Goal: Transaction & Acquisition: Download file/media

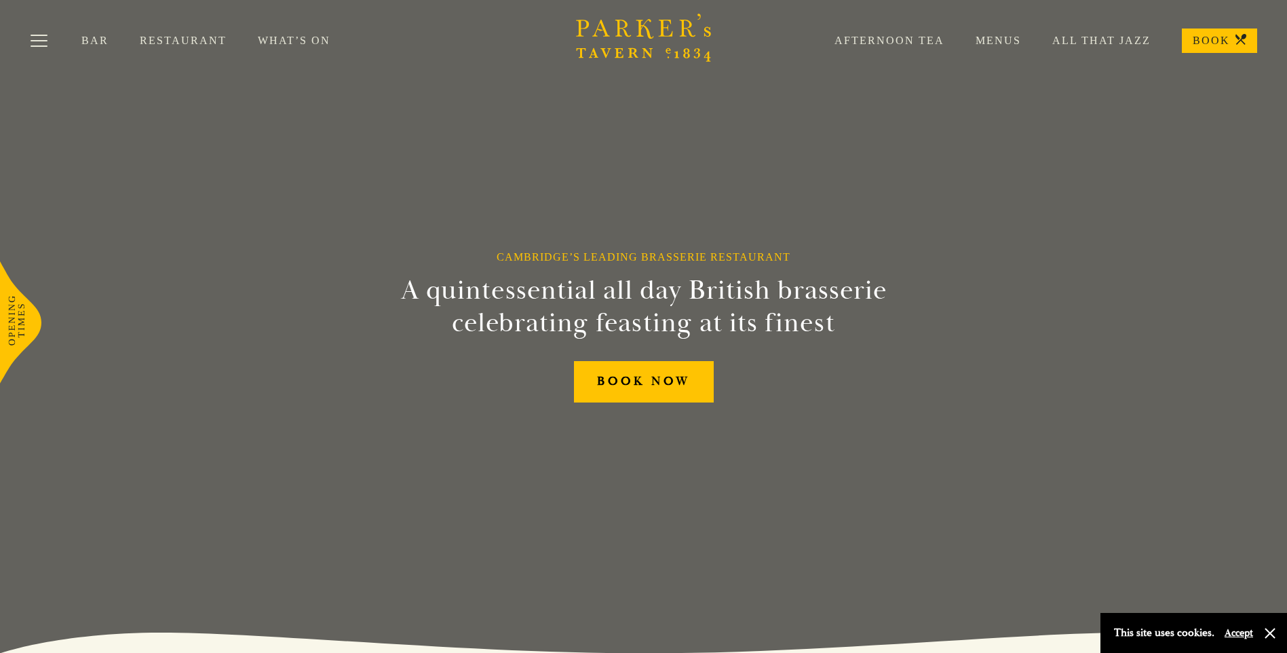
click at [995, 35] on link "Menus" at bounding box center [982, 41] width 77 height 14
click at [174, 42] on link "Restaurant" at bounding box center [199, 41] width 118 height 14
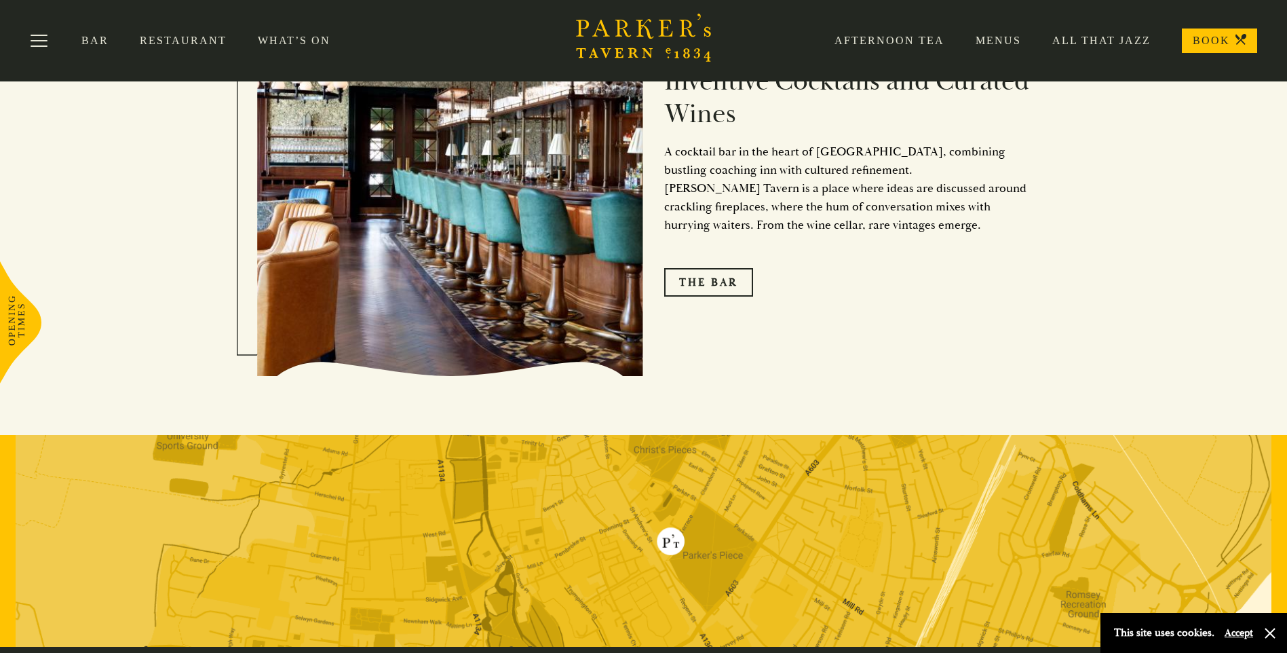
scroll to position [2181, 0]
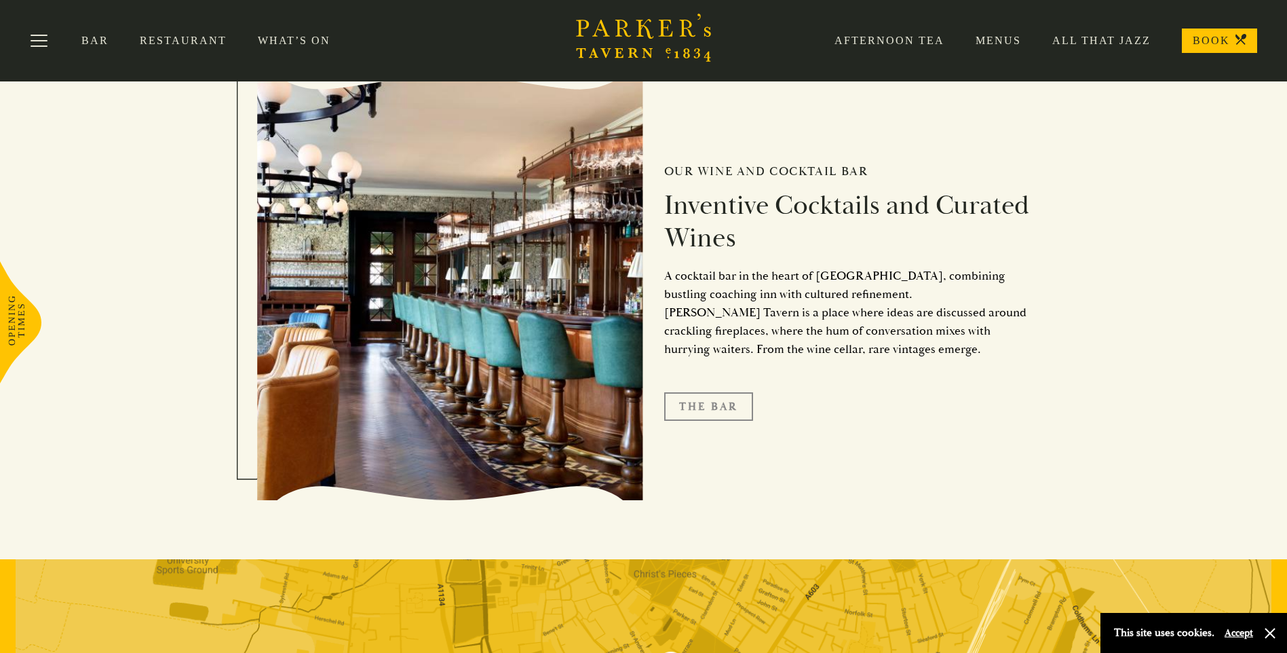
click at [696, 403] on link "The Bar" at bounding box center [708, 406] width 89 height 28
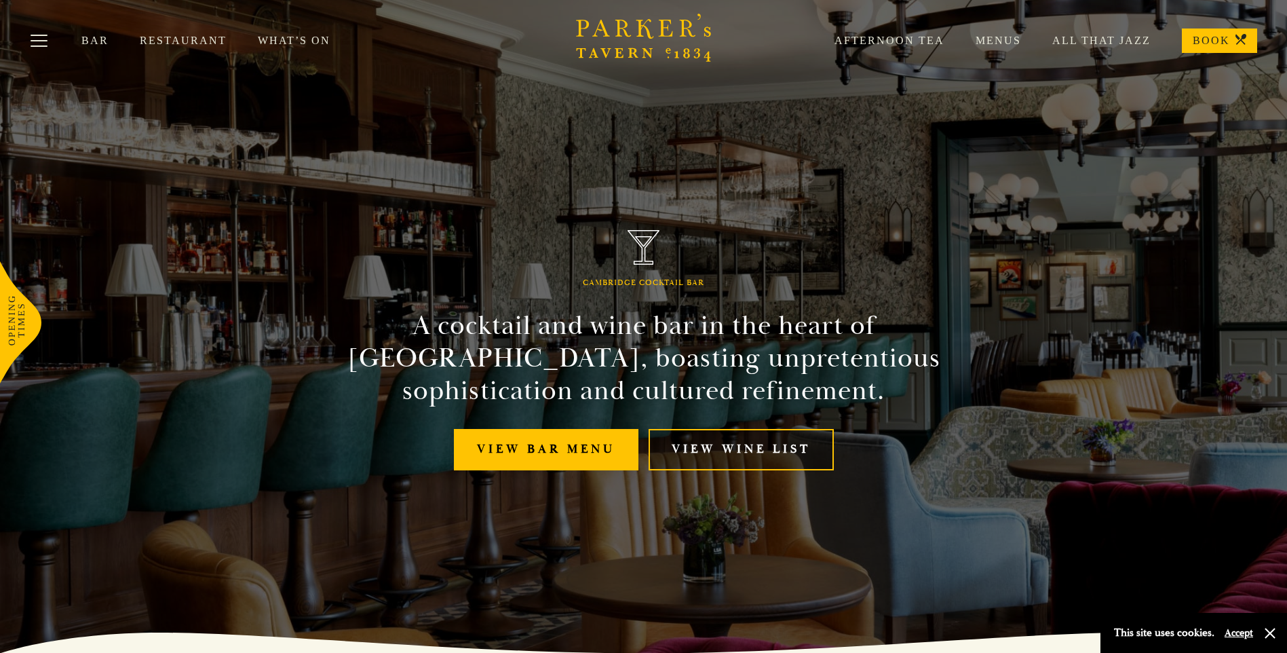
click at [695, 451] on link "View Wine List" at bounding box center [741, 449] width 185 height 41
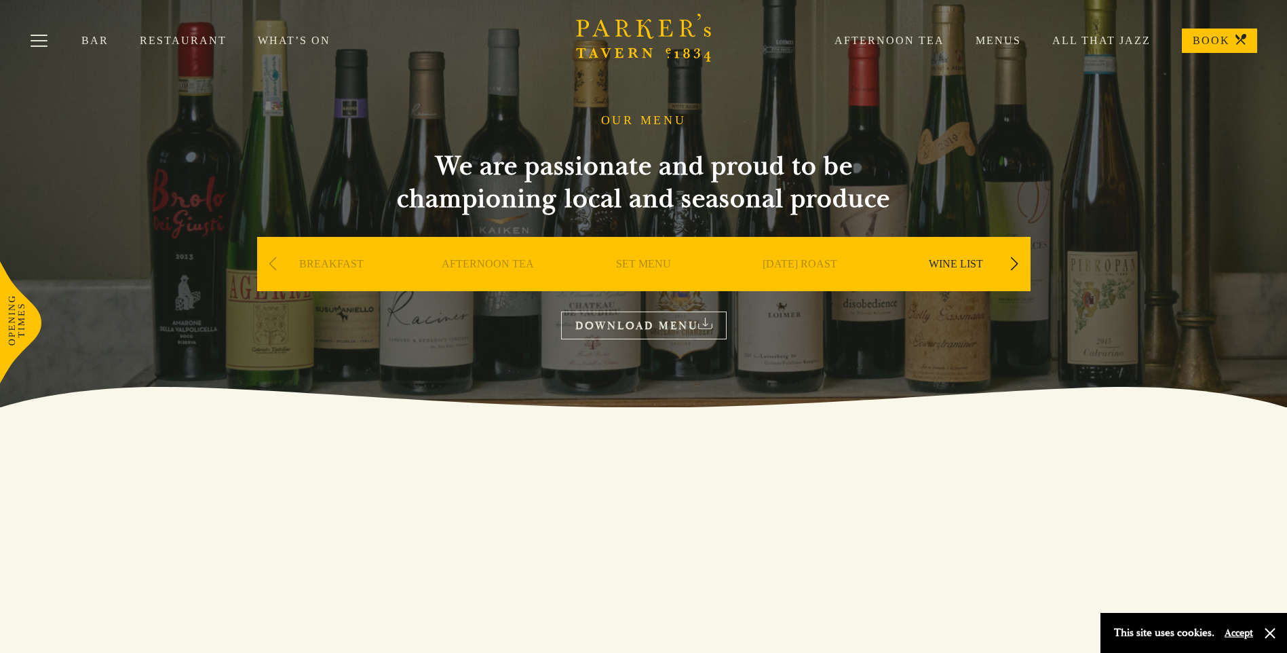
click at [699, 319] on link "DOWNLOAD MENU" at bounding box center [644, 325] width 166 height 28
